Goal: Task Accomplishment & Management: Complete application form

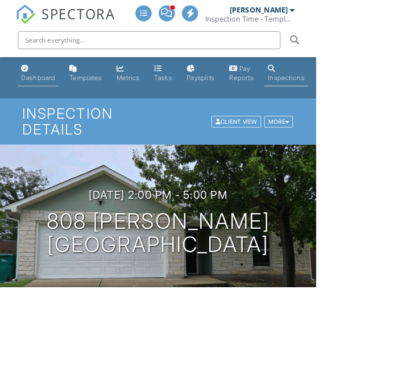
click at [47, 96] on div "Dashboard" at bounding box center [48, 99] width 43 height 10
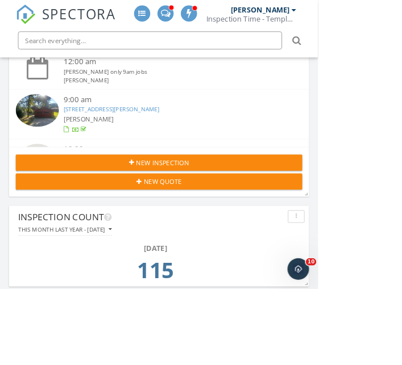
scroll to position [287, 0]
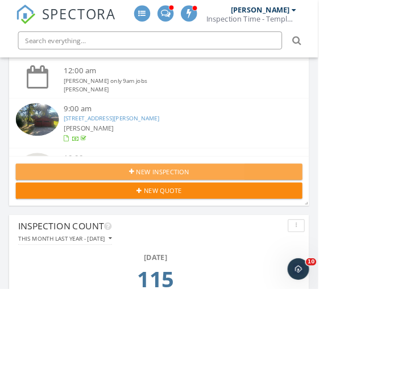
click at [137, 220] on div "New Inspection" at bounding box center [201, 217] width 344 height 12
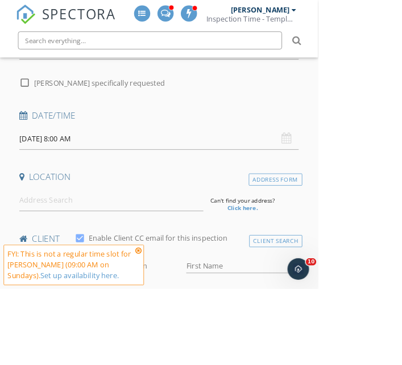
click at [62, 252] on input at bounding box center [140, 253] width 232 height 28
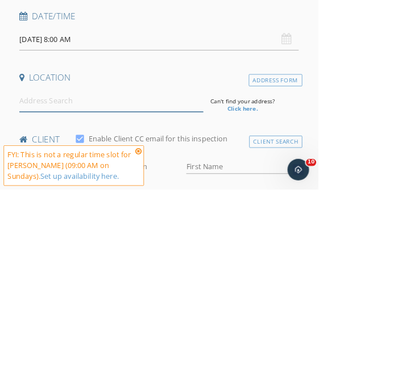
scroll to position [187, 0]
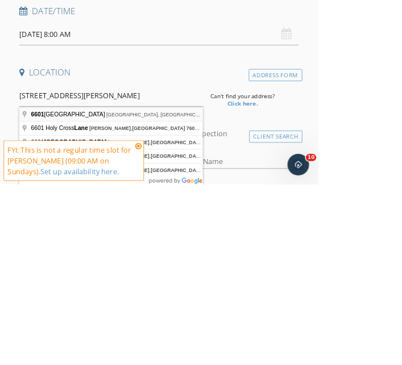
type input "6601 Valley Lake Lane, Fort Worth, TX, USA"
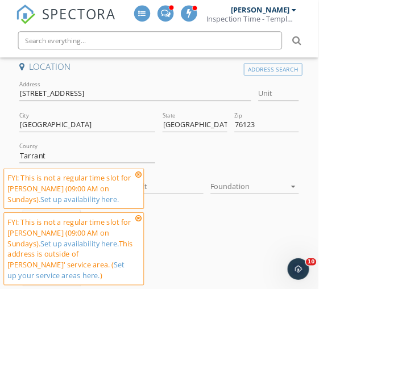
scroll to position [332, 0]
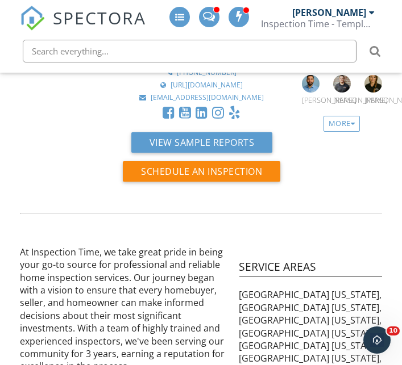
scroll to position [90, 0]
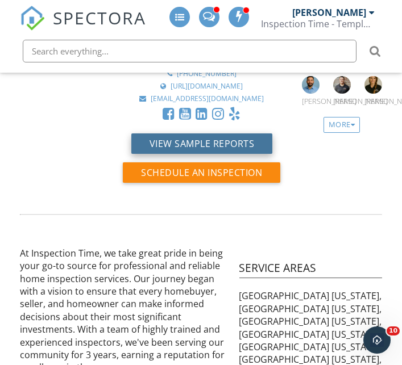
click at [155, 133] on button "View Sample Reports" at bounding box center [201, 143] width 141 height 20
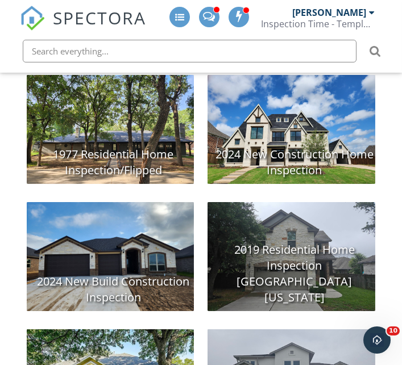
scroll to position [251, 0]
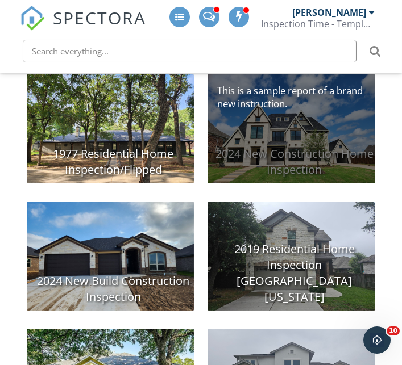
click at [341, 162] on div "2024 New Construction Home Inspection" at bounding box center [290, 128] width 167 height 109
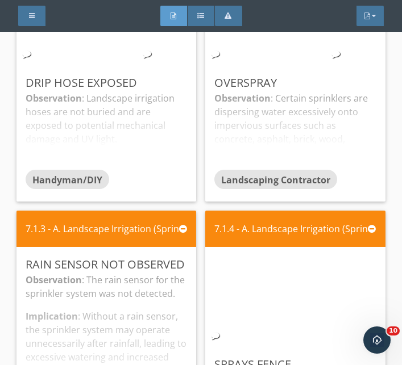
scroll to position [11241, 0]
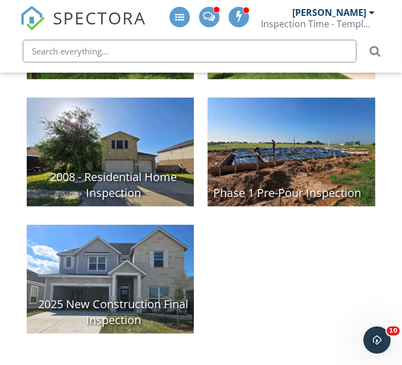
scroll to position [1504, 0]
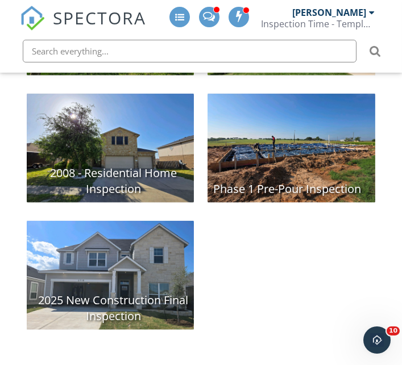
click at [94, 257] on div "2025 New Construction Final Inspection" at bounding box center [110, 275] width 167 height 109
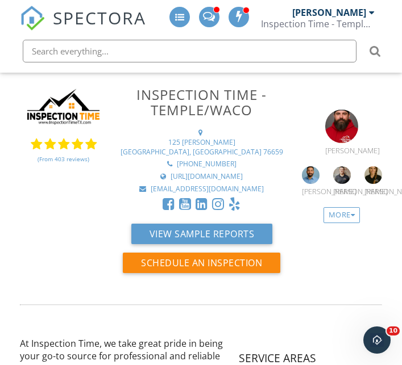
click at [37, 18] on img at bounding box center [32, 18] width 25 height 25
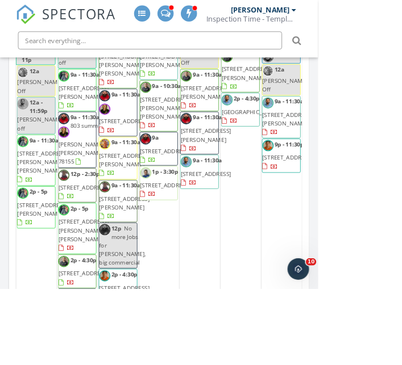
scroll to position [4000, 0]
